Goal: Navigation & Orientation: Understand site structure

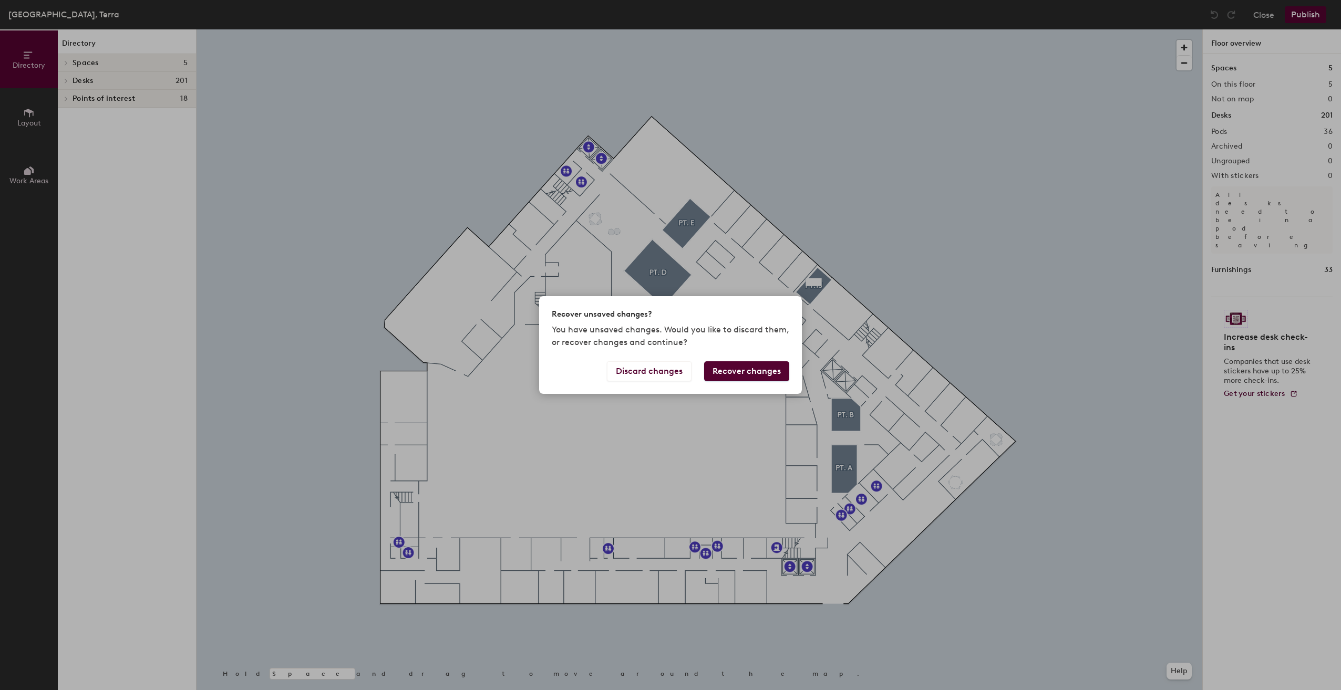
click at [740, 372] on button "Recover changes" at bounding box center [746, 371] width 85 height 20
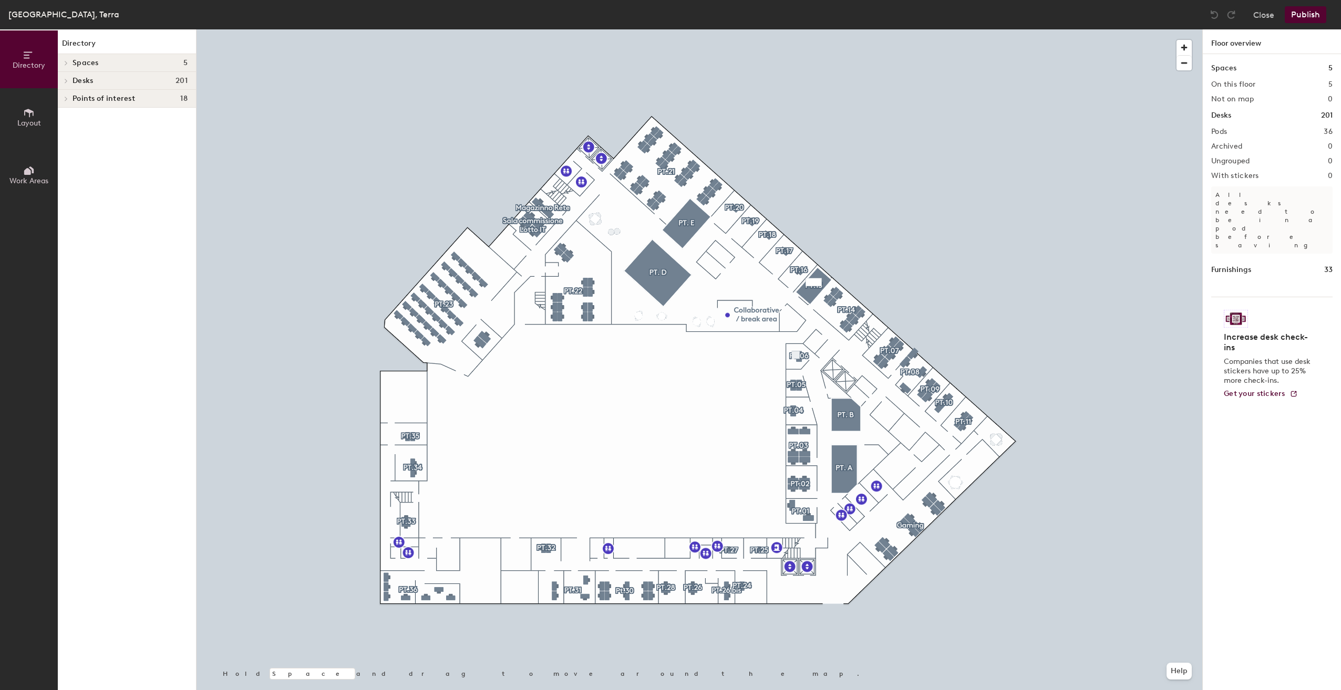
click at [120, 79] on h4 "Desks 201" at bounding box center [129, 81] width 115 height 8
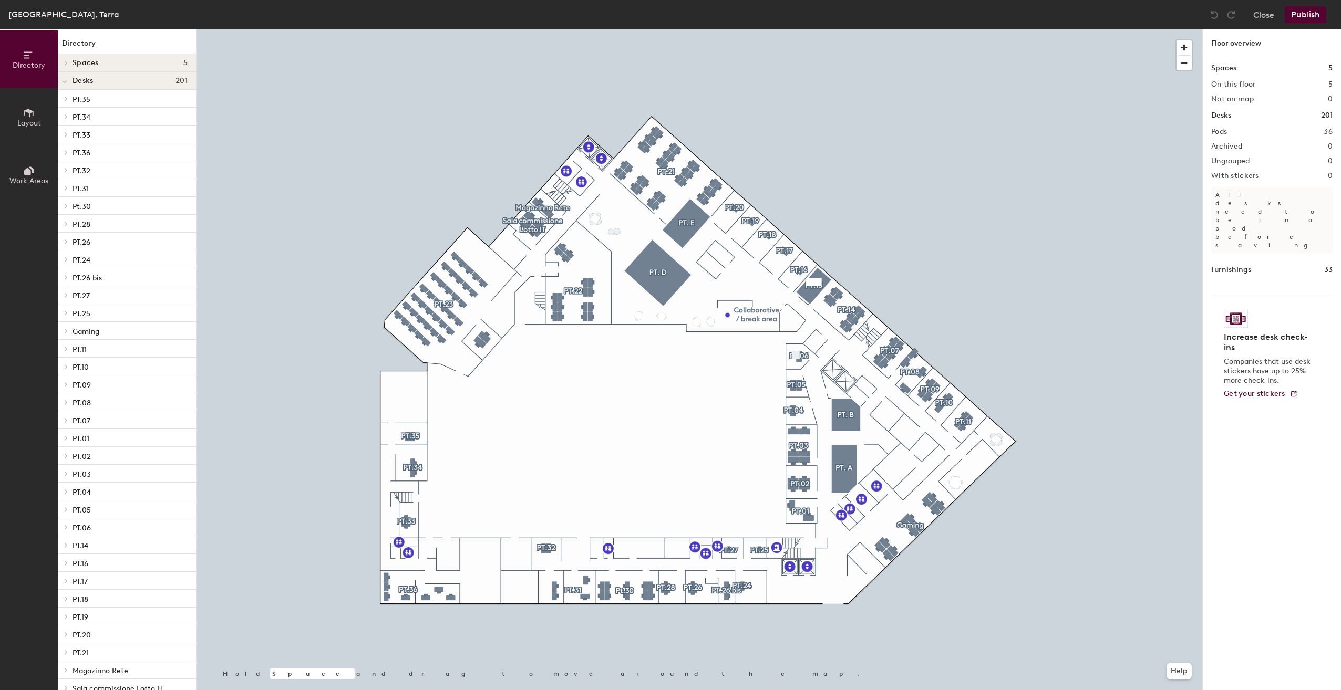
click at [110, 61] on h4 "Spaces 5" at bounding box center [129, 63] width 115 height 8
click at [71, 252] on div "PT.32" at bounding box center [127, 254] width 138 height 18
click at [67, 253] on icon at bounding box center [66, 254] width 4 height 5
click at [68, 305] on icon at bounding box center [66, 305] width 4 height 5
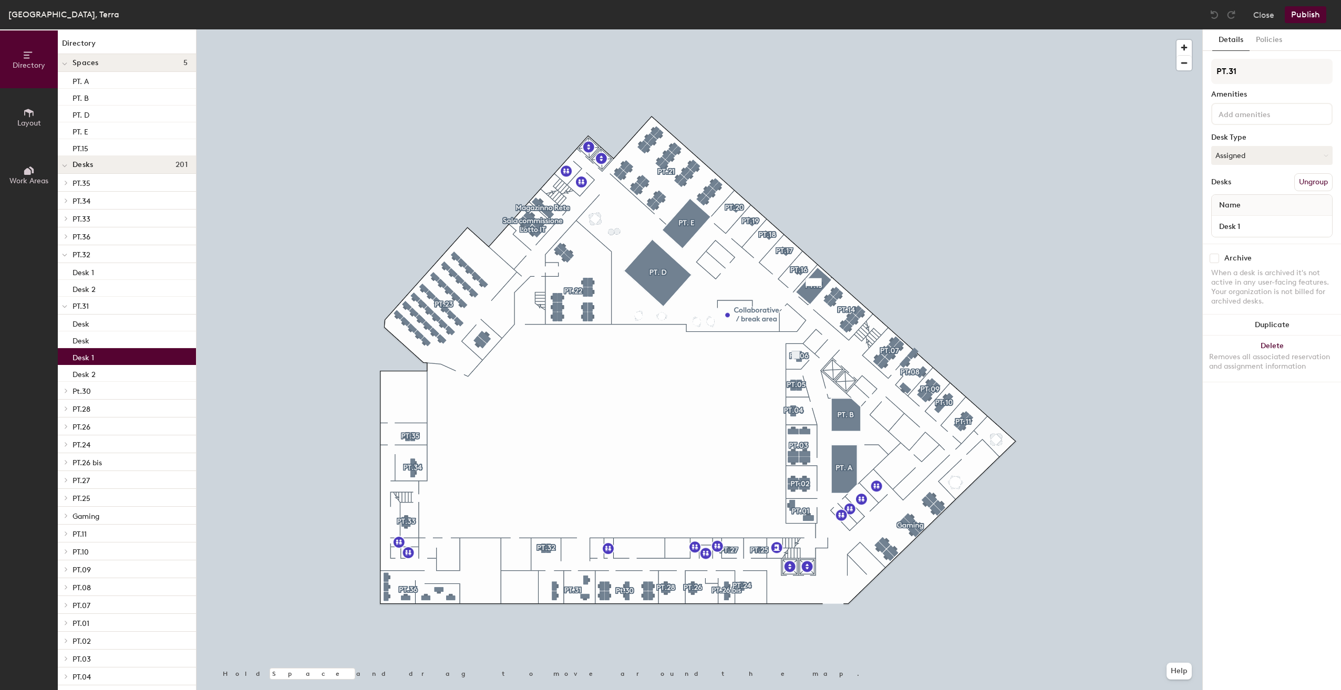
click at [80, 357] on p "Desk 1" at bounding box center [83, 356] width 22 height 12
drag, startPoint x: 74, startPoint y: 360, endPoint x: 65, endPoint y: 351, distance: 12.3
drag, startPoint x: 65, startPoint y: 351, endPoint x: 55, endPoint y: 361, distance: 14.5
click at [55, 362] on div "Directory Layout Work Areas" at bounding box center [29, 359] width 58 height 661
drag, startPoint x: 68, startPoint y: 356, endPoint x: 15, endPoint y: 360, distance: 53.3
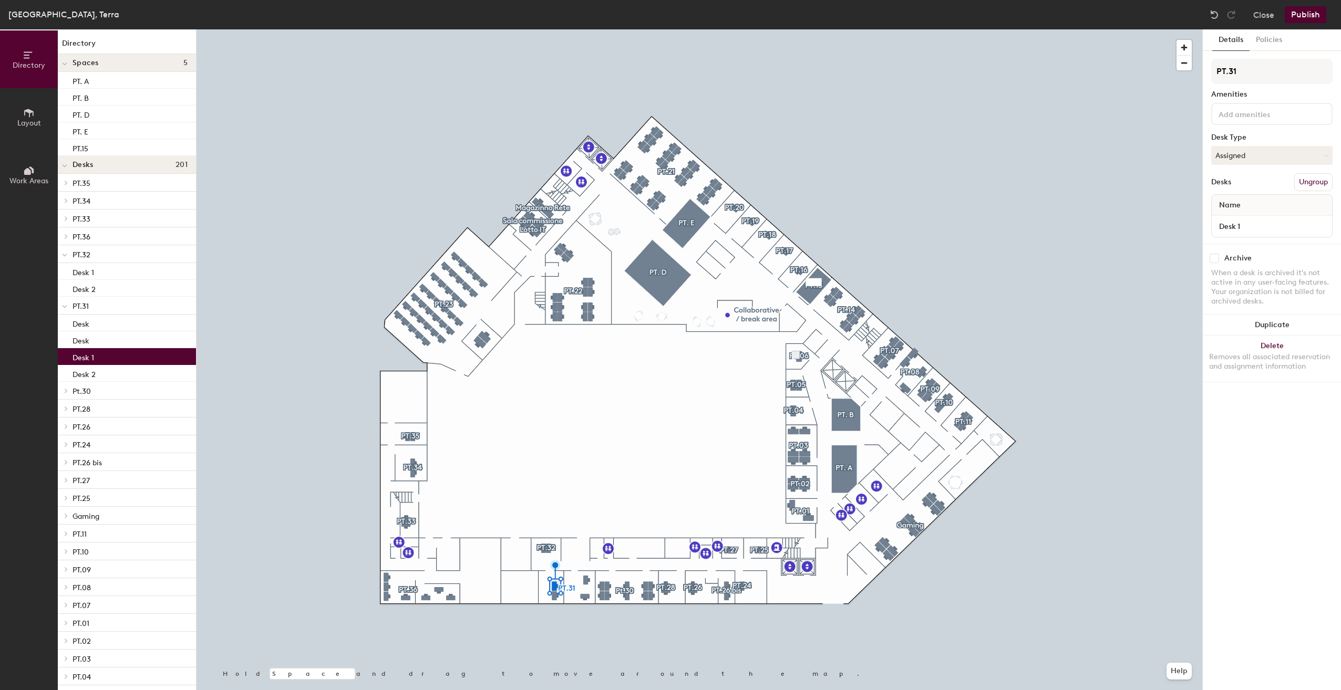
click at [15, 360] on div "Directory Layout Work Areas" at bounding box center [29, 359] width 58 height 661
click at [66, 307] on icon at bounding box center [64, 307] width 5 height 4
click at [65, 307] on icon at bounding box center [66, 306] width 2 height 4
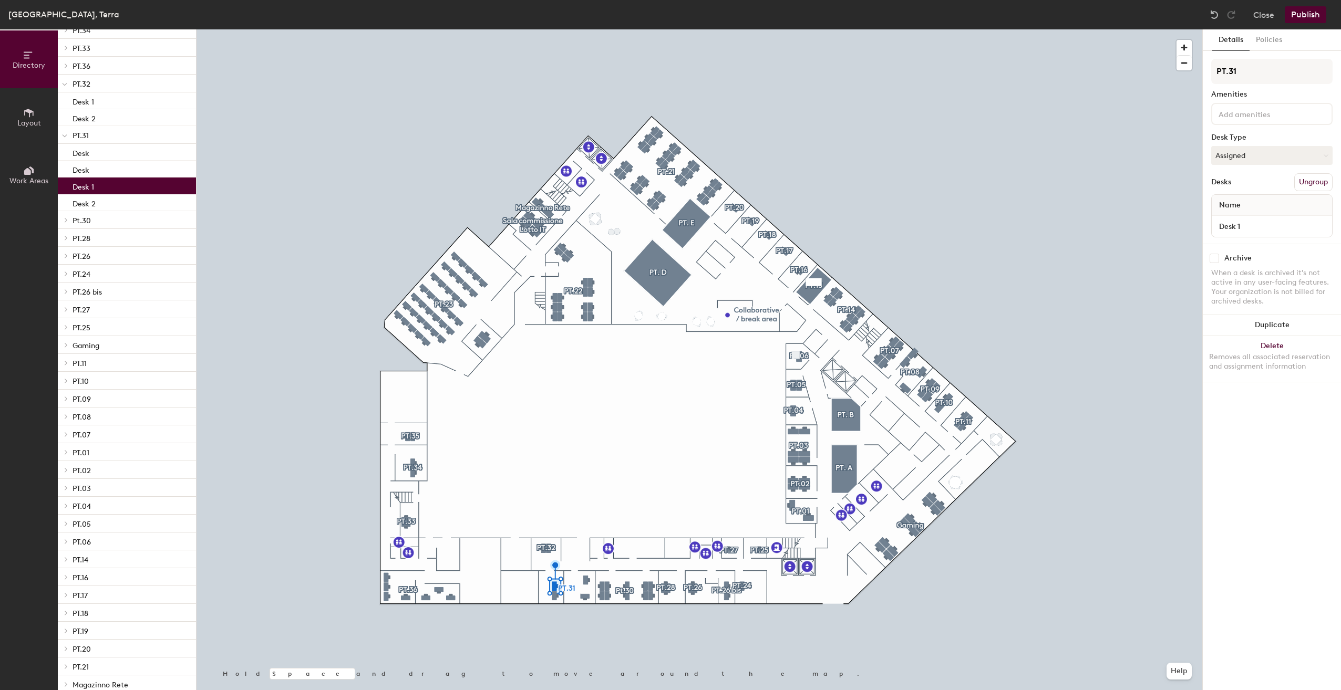
scroll to position [254, 0]
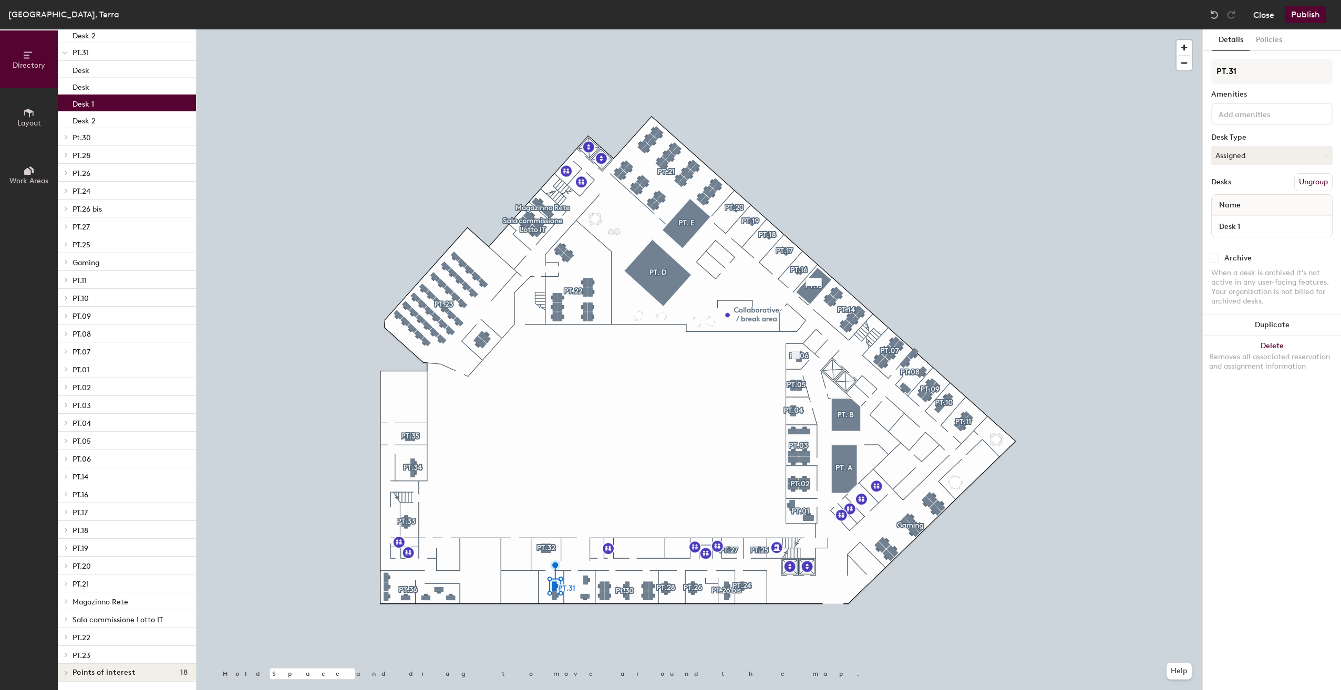
click at [1260, 12] on button "Close" at bounding box center [1263, 14] width 21 height 17
